Goal: Task Accomplishment & Management: Use online tool/utility

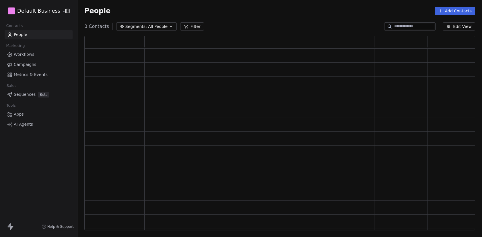
scroll to position [194, 391]
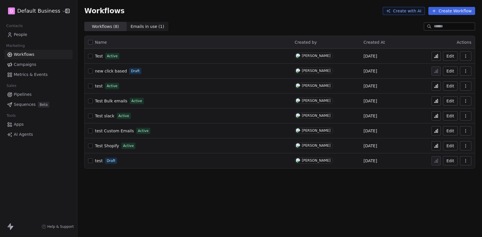
click at [28, 31] on link "People" at bounding box center [39, 34] width 68 height 9
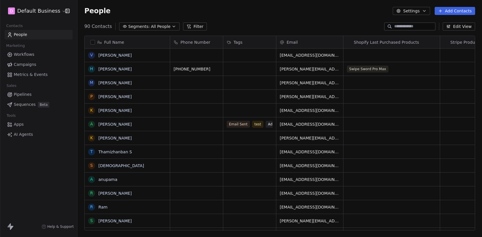
click at [412, 24] on input at bounding box center [414, 27] width 40 height 6
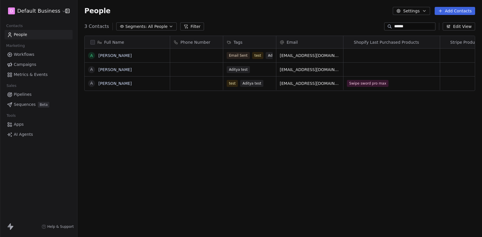
scroll to position [208, 405]
type input "******"
click at [262, 55] on span "test" at bounding box center [258, 55] width 11 height 7
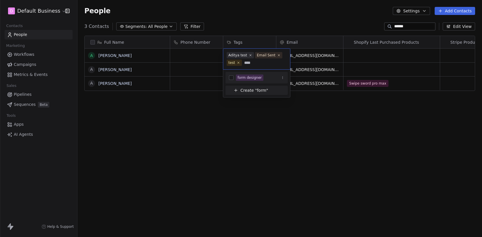
type input "****"
click at [251, 76] on div "form designer" at bounding box center [250, 77] width 24 height 5
click at [261, 124] on html "D Default Business Contacts People Marketing Workflows Campaigns Metrics & Even…" at bounding box center [241, 118] width 482 height 237
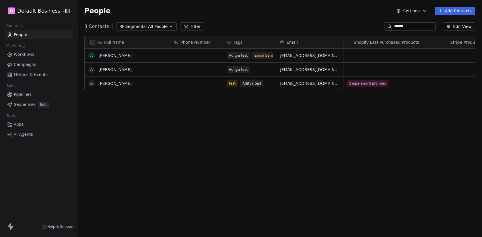
click at [31, 56] on span "Workflows" at bounding box center [24, 54] width 21 height 6
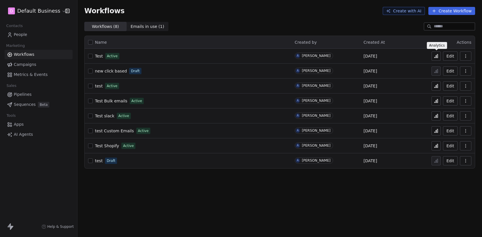
click at [437, 56] on icon at bounding box center [436, 56] width 5 height 5
click at [312, 54] on div "[PERSON_NAME]" at bounding box center [316, 56] width 29 height 4
click at [317, 71] on div "[PERSON_NAME]" at bounding box center [316, 71] width 29 height 4
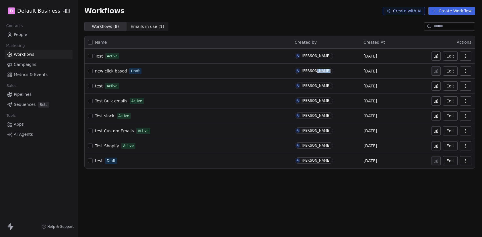
click at [317, 71] on div "[PERSON_NAME]" at bounding box center [316, 71] width 29 height 4
click at [317, 88] on span "A Aditya Kanade" at bounding box center [314, 85] width 38 height 6
click at [317, 85] on div "[PERSON_NAME]" at bounding box center [316, 86] width 29 height 4
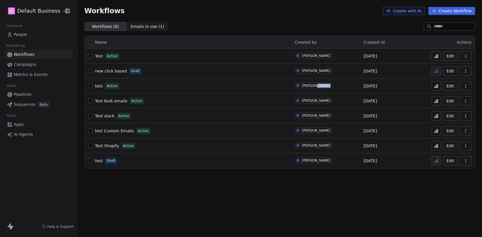
click at [317, 85] on div "[PERSON_NAME]" at bounding box center [316, 86] width 29 height 4
click at [319, 100] on div "[PERSON_NAME]" at bounding box center [316, 100] width 29 height 4
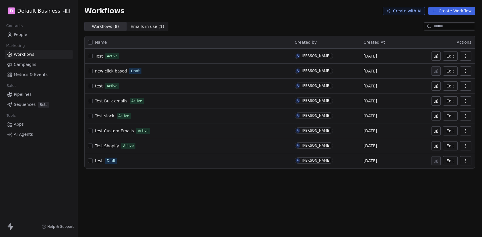
click at [317, 116] on div "[PERSON_NAME]" at bounding box center [316, 115] width 29 height 4
click at [317, 129] on div "[PERSON_NAME]" at bounding box center [316, 130] width 29 height 4
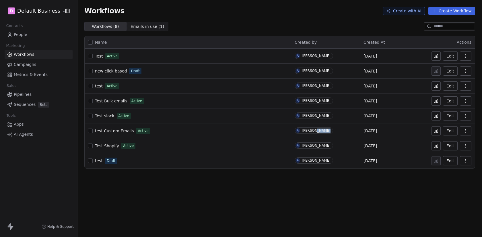
click at [317, 129] on div "[PERSON_NAME]" at bounding box center [316, 130] width 29 height 4
click at [317, 144] on div "[PERSON_NAME]" at bounding box center [316, 145] width 29 height 4
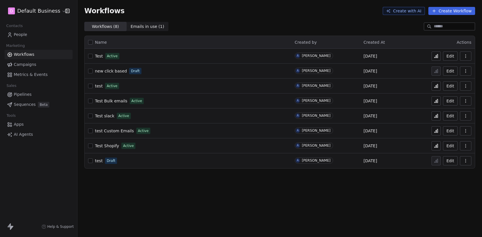
click at [318, 162] on span "A Aditya Kanade" at bounding box center [314, 160] width 38 height 6
click at [320, 187] on div "Workflows Create with AI Create Workflow Workflows ( 8 ) Workflows ( 8 ) Emails…" at bounding box center [280, 118] width 405 height 237
click at [308, 162] on span "A Aditya Kanade" at bounding box center [314, 160] width 38 height 6
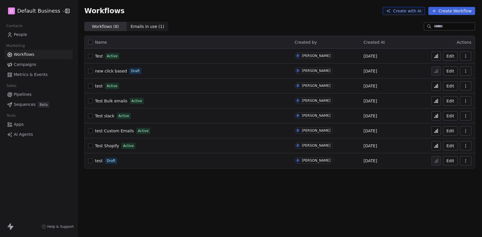
click at [308, 162] on span "A Aditya Kanade" at bounding box center [314, 160] width 38 height 6
click at [308, 162] on div "[PERSON_NAME]" at bounding box center [316, 160] width 29 height 4
click at [38, 37] on link "People" at bounding box center [39, 34] width 68 height 9
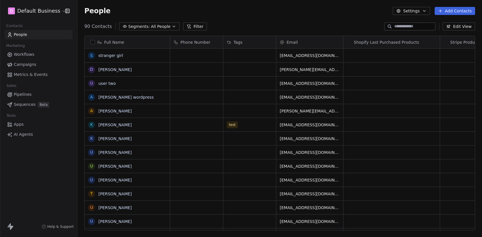
scroll to position [208, 405]
click at [211, 9] on div "People Settings Add Contacts" at bounding box center [279, 11] width 391 height 8
